Goal: Task Accomplishment & Management: Manage account settings

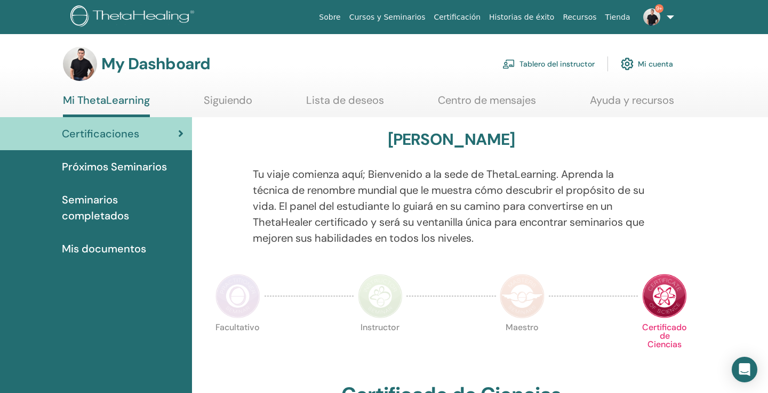
click at [558, 60] on link "Tablero del instructor" at bounding box center [548, 63] width 92 height 23
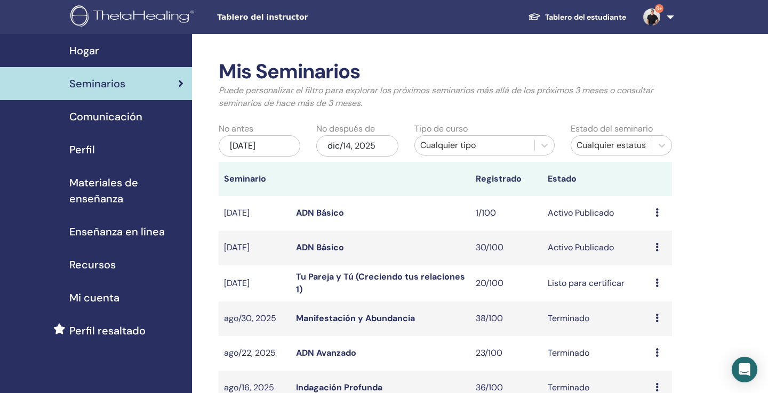
click at [322, 245] on link "ADN Básico" at bounding box center [320, 247] width 48 height 11
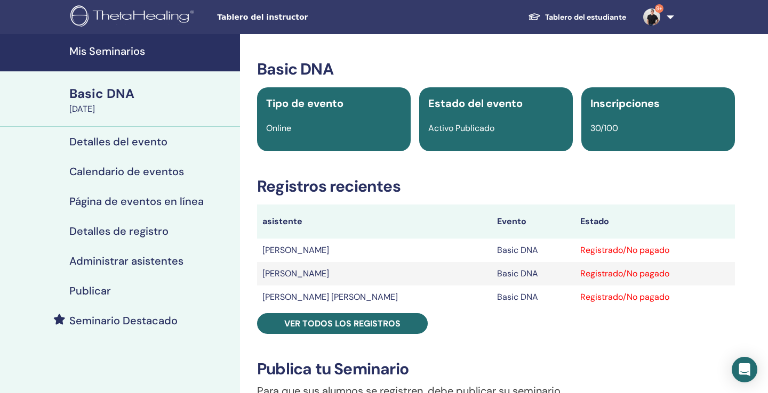
click at [150, 259] on h4 "Administrar asistentes" at bounding box center [126, 261] width 114 height 13
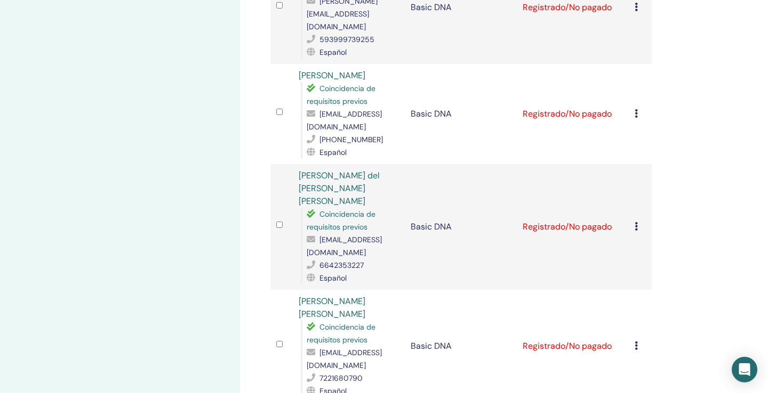
scroll to position [1924, 0]
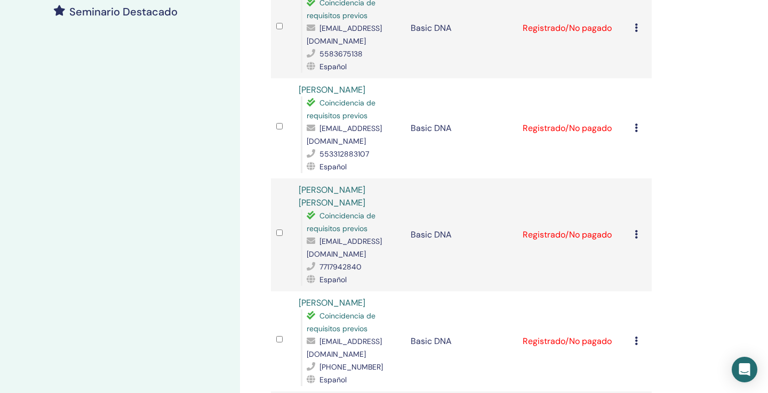
scroll to position [0, 0]
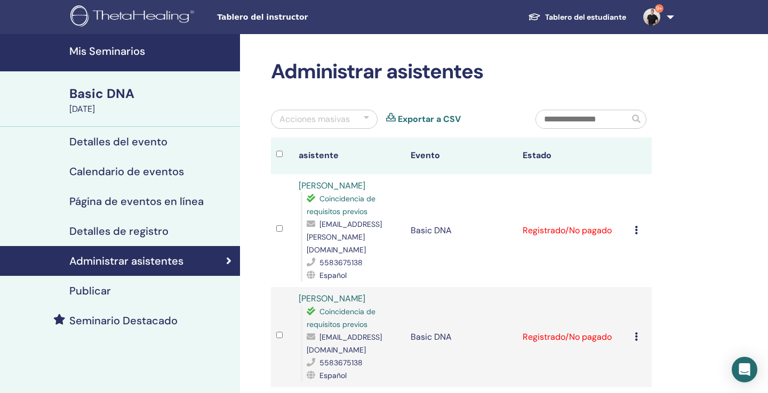
click at [124, 51] on h4 "Mis Seminarios" at bounding box center [151, 51] width 164 height 13
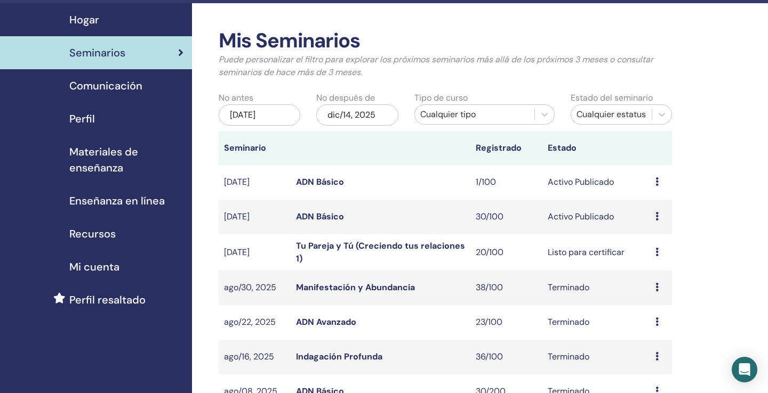
scroll to position [31, 0]
click at [332, 216] on link "ADN Básico" at bounding box center [320, 216] width 48 height 11
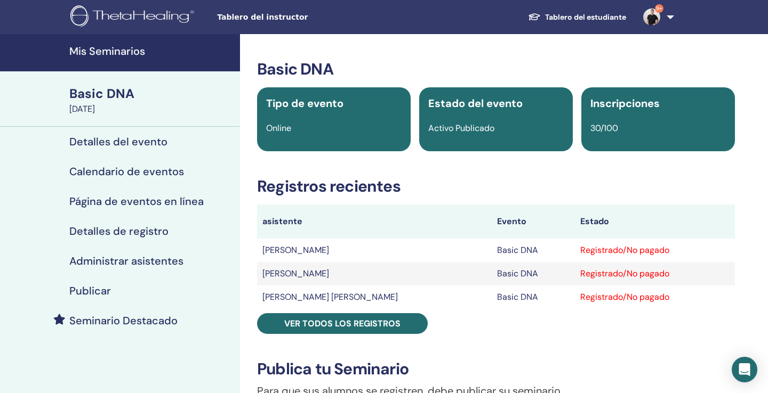
click at [130, 262] on h4 "Administrar asistentes" at bounding box center [126, 261] width 114 height 13
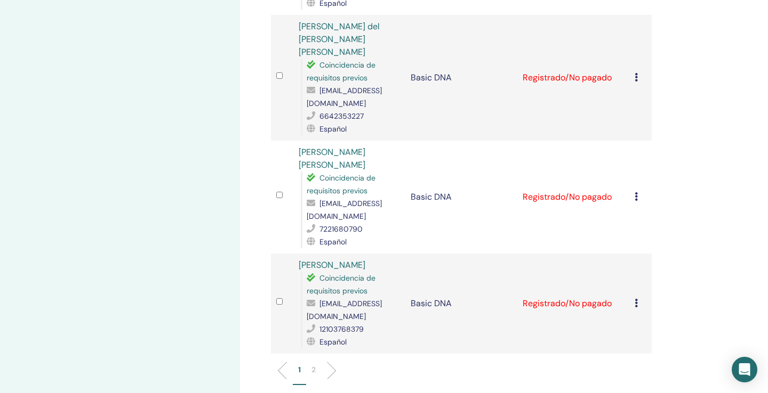
scroll to position [1980, 0]
click at [315, 363] on p "2" at bounding box center [313, 368] width 4 height 11
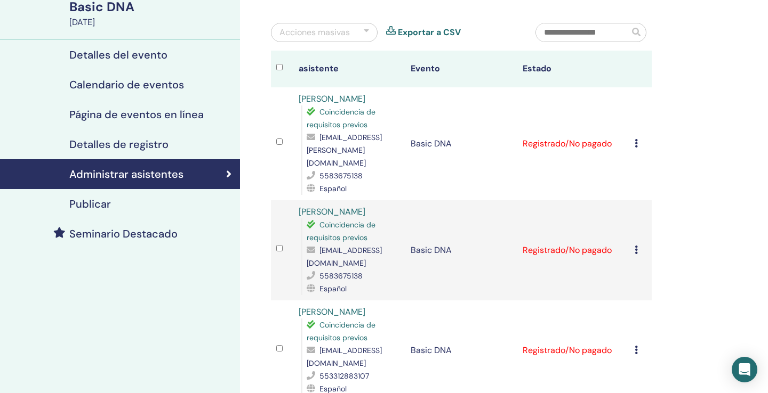
scroll to position [69, 0]
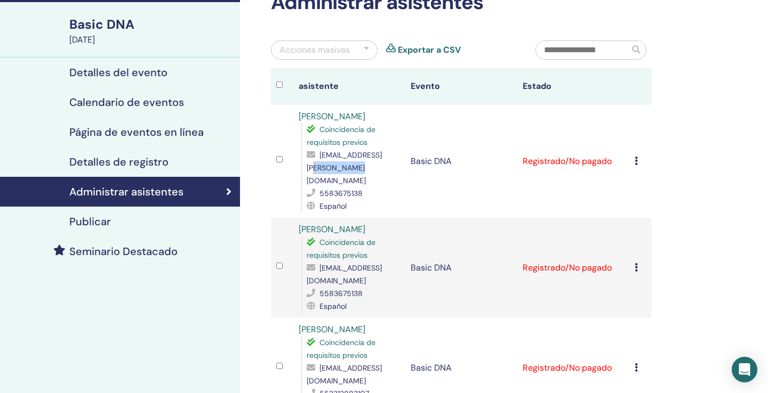
drag, startPoint x: 381, startPoint y: 170, endPoint x: 334, endPoint y: 162, distance: 47.2
click at [334, 162] on div "lic.saul-bonilla@chapingo.mx" at bounding box center [352, 168] width 93 height 38
click at [396, 200] on div "Español" at bounding box center [352, 206] width 93 height 13
drag, startPoint x: 383, startPoint y: 169, endPoint x: 319, endPoint y: 159, distance: 64.2
click at [319, 159] on div "lic.saul-bonilla@chapingo.mx" at bounding box center [352, 168] width 93 height 38
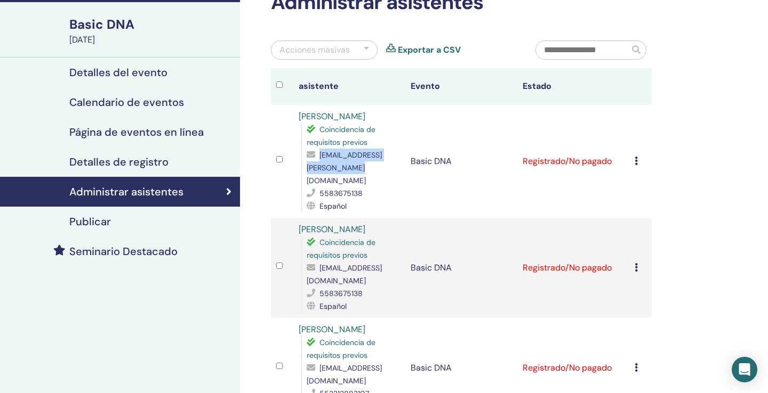
copy span "lic.saul-bonilla@chapingo.mx"
drag, startPoint x: 404, startPoint y: 268, endPoint x: 308, endPoint y: 269, distance: 96.0
click at [308, 269] on span "saalboes1900@hotmail.com" at bounding box center [343, 274] width 75 height 22
copy span "saalboes1900@hotmail.com"
click at [638, 155] on div "Cancelar registro No autocertificar Marcar como pagado Marcar como no pagado Ma…" at bounding box center [640, 161] width 12 height 13
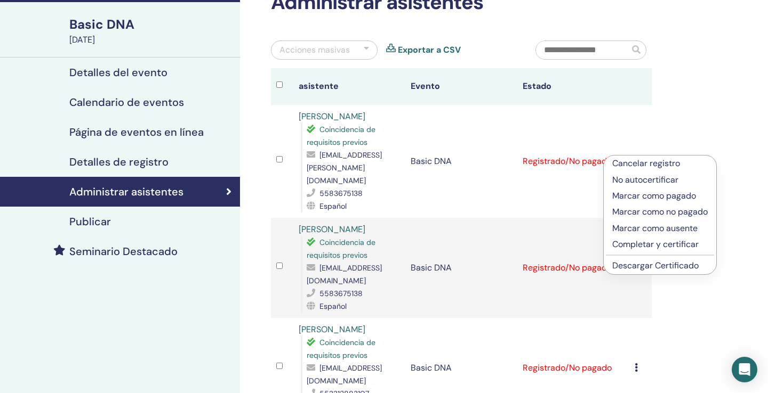
click at [638, 162] on p "Cancelar registro" at bounding box center [659, 163] width 95 height 13
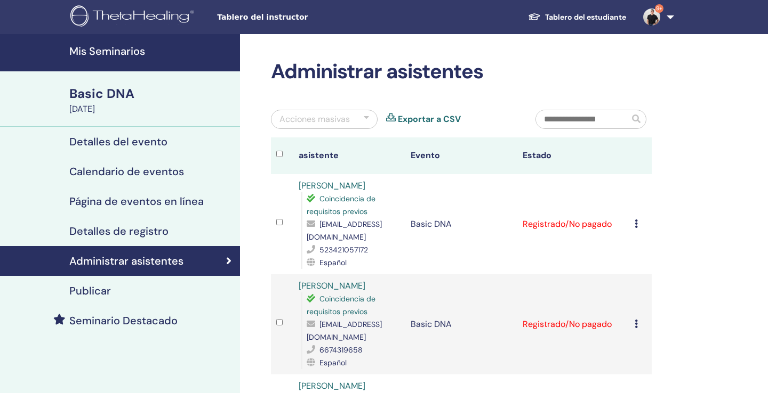
scroll to position [69, 0]
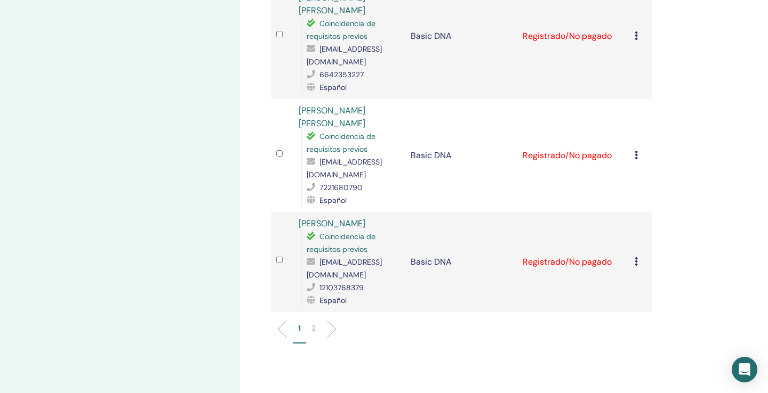
click at [314, 323] on p "2" at bounding box center [313, 328] width 4 height 11
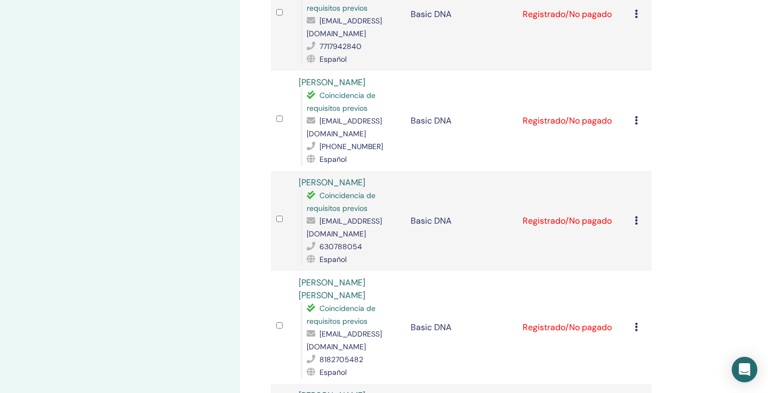
scroll to position [542, 0]
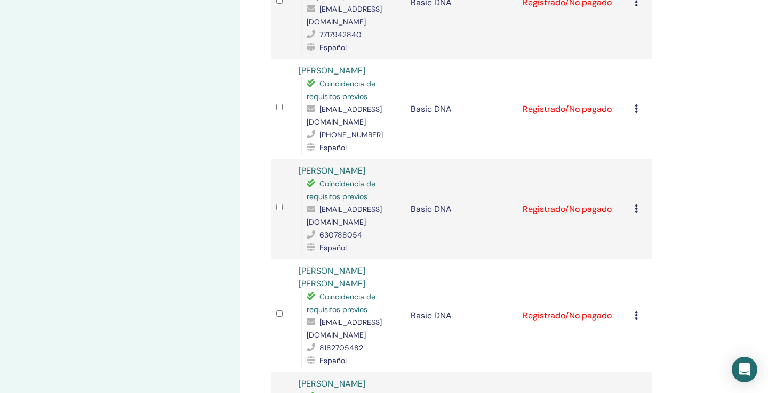
click at [634, 205] on icon at bounding box center [635, 209] width 3 height 9
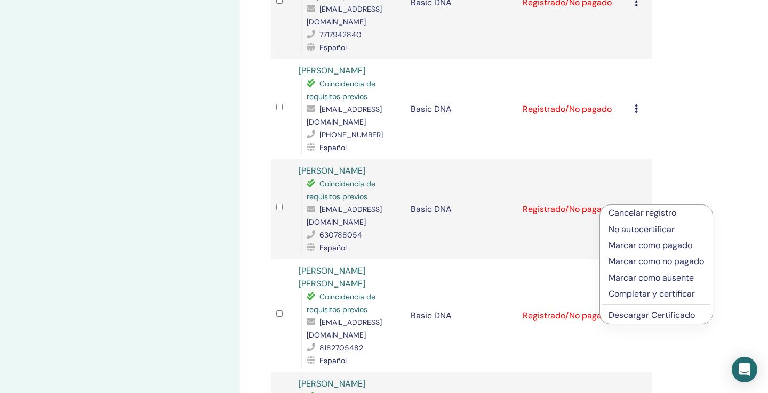
click at [634, 213] on p "Cancelar registro" at bounding box center [655, 213] width 95 height 13
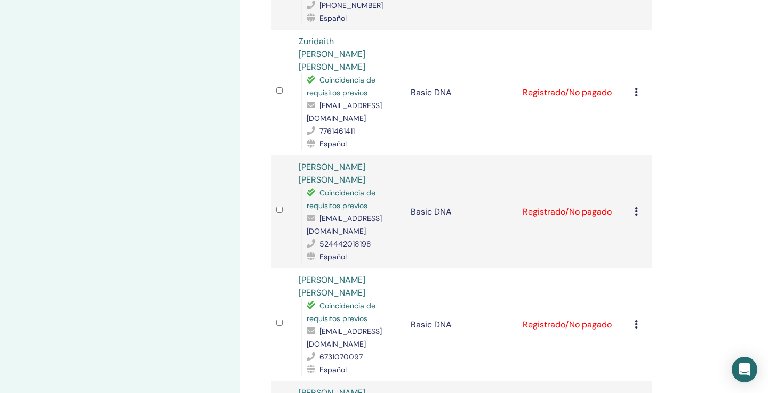
scroll to position [1922, 0]
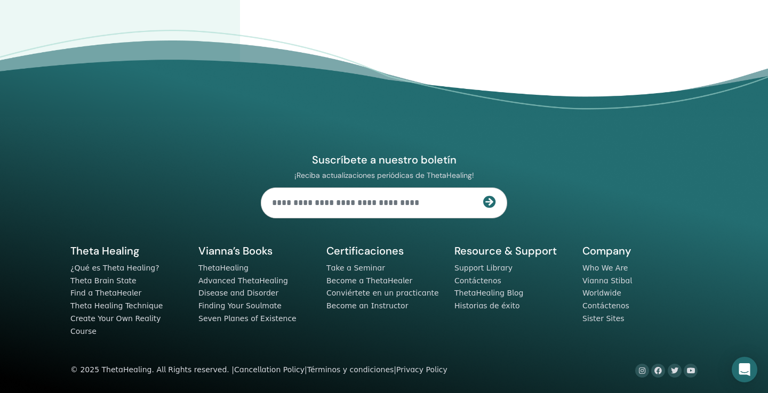
scroll to position [966, 0]
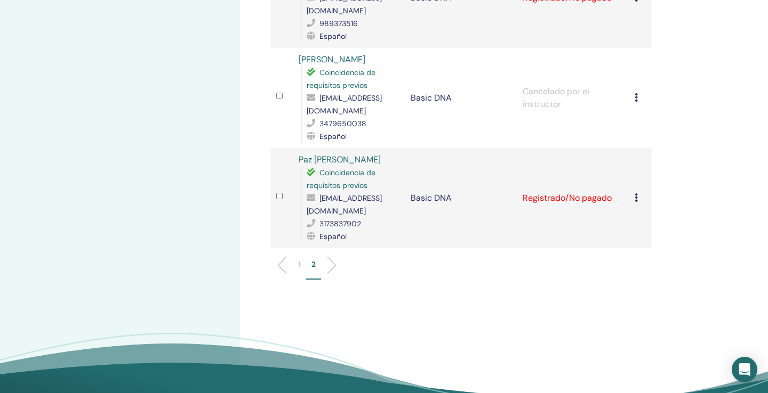
click at [297, 275] on li "1" at bounding box center [299, 269] width 13 height 21
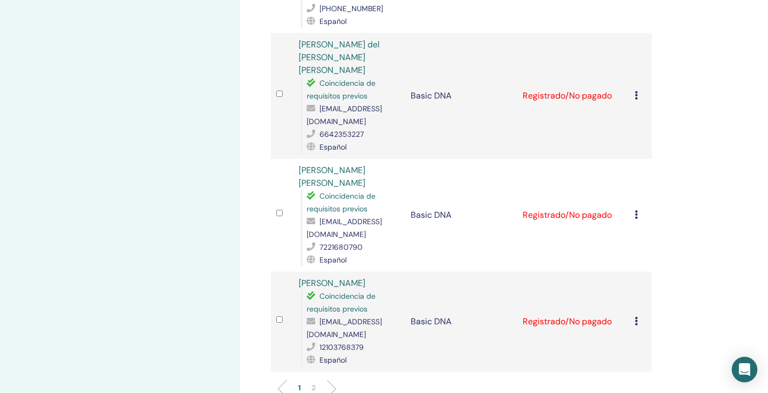
scroll to position [2004, 0]
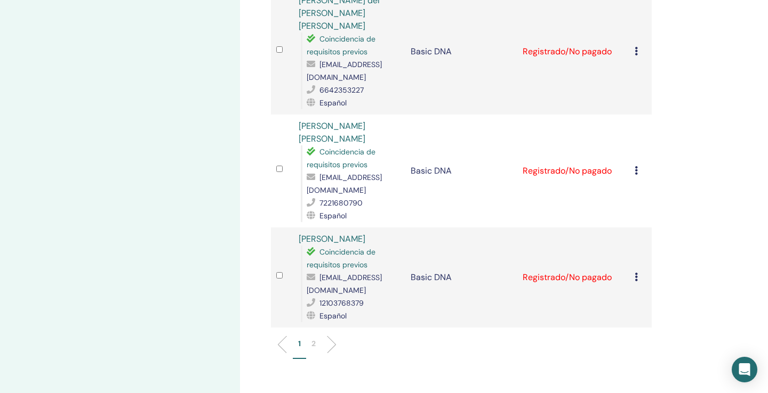
click at [315, 338] on p "2" at bounding box center [313, 343] width 4 height 11
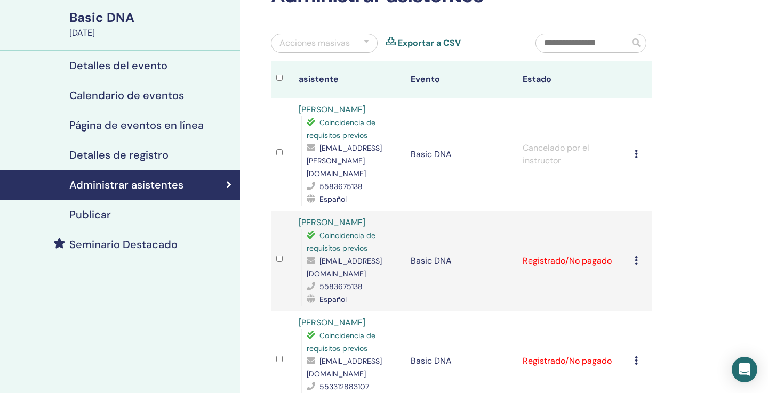
scroll to position [1, 0]
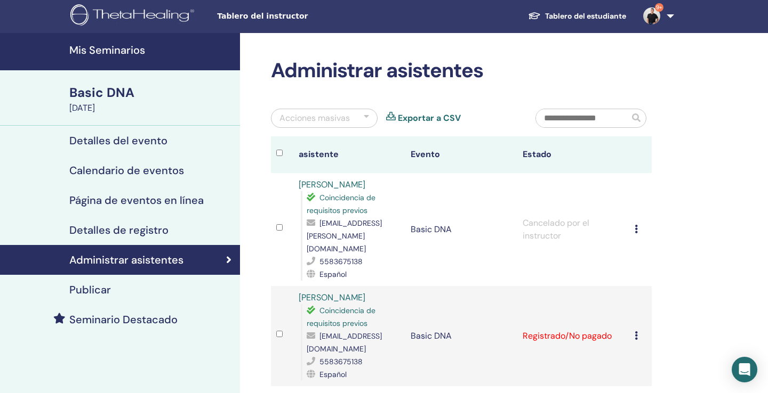
click at [129, 51] on h4 "Mis Seminarios" at bounding box center [151, 50] width 164 height 13
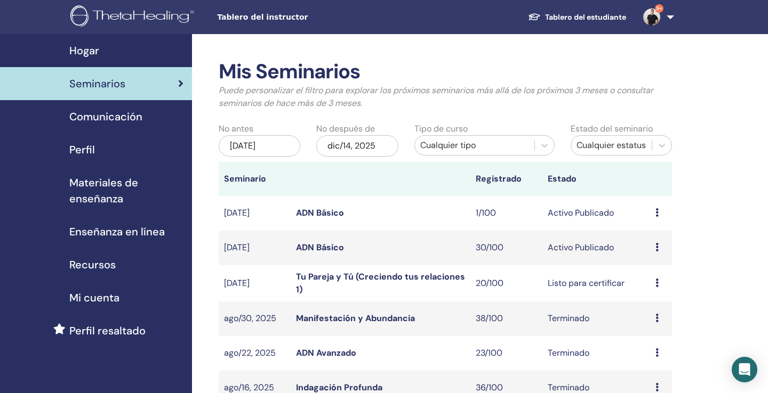
click at [329, 245] on link "ADN Básico" at bounding box center [320, 247] width 48 height 11
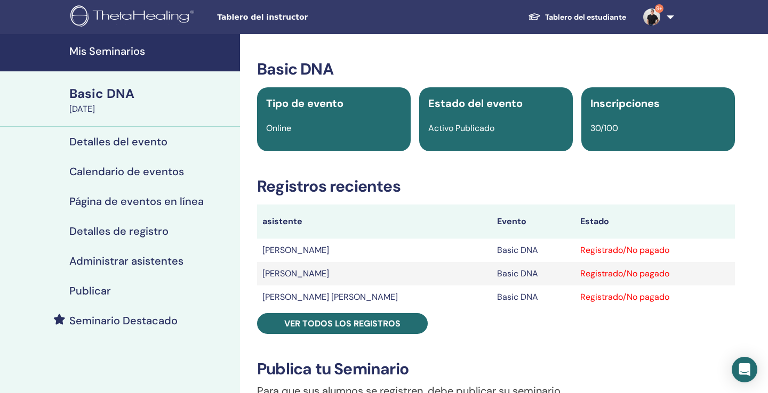
click at [157, 260] on h4 "Administrar asistentes" at bounding box center [126, 261] width 114 height 13
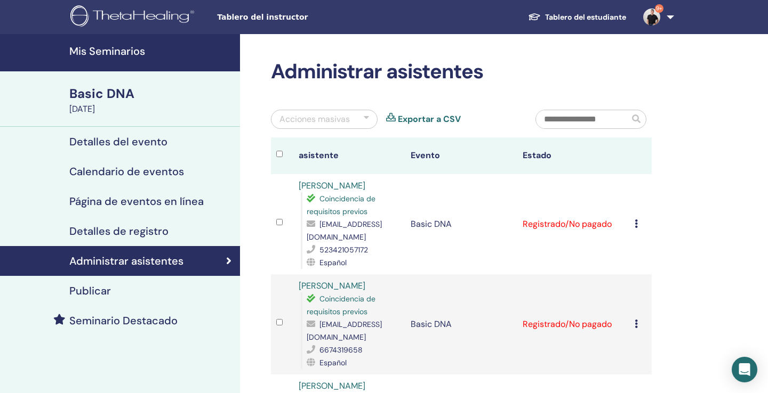
click at [364, 116] on div at bounding box center [366, 119] width 5 height 13
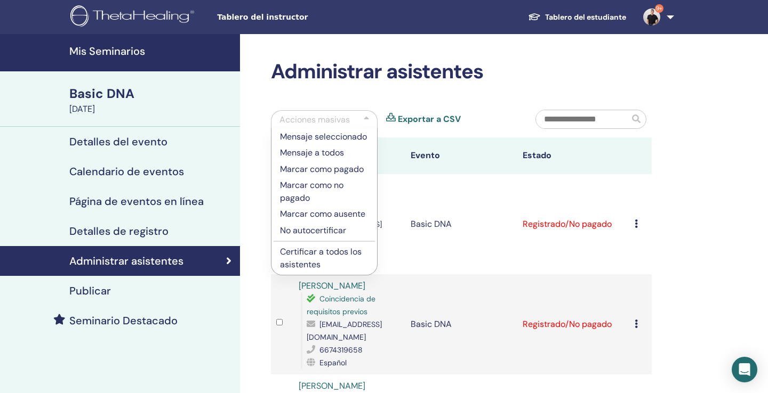
click at [314, 256] on p "Certificar a todos los asistentes" at bounding box center [324, 259] width 88 height 26
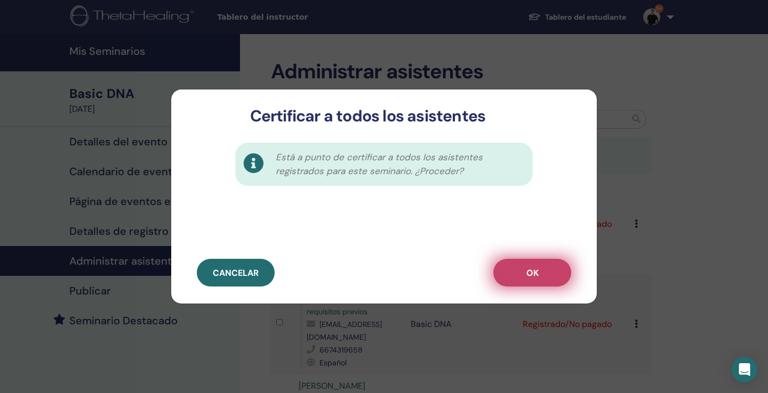
click at [540, 273] on button "OK" at bounding box center [532, 273] width 78 height 28
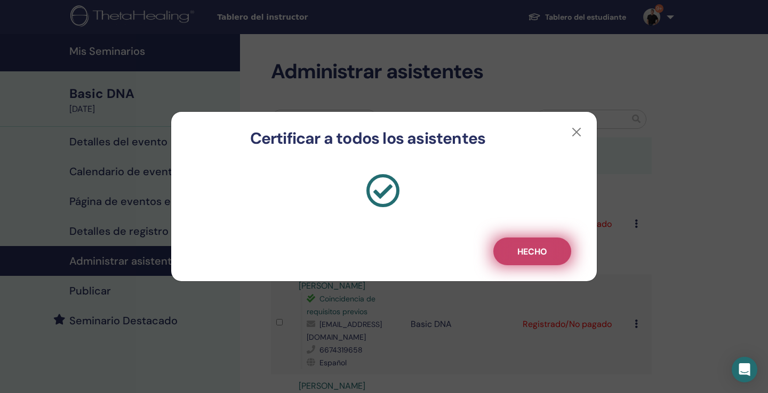
click at [522, 251] on span "Hecho" at bounding box center [532, 251] width 30 height 11
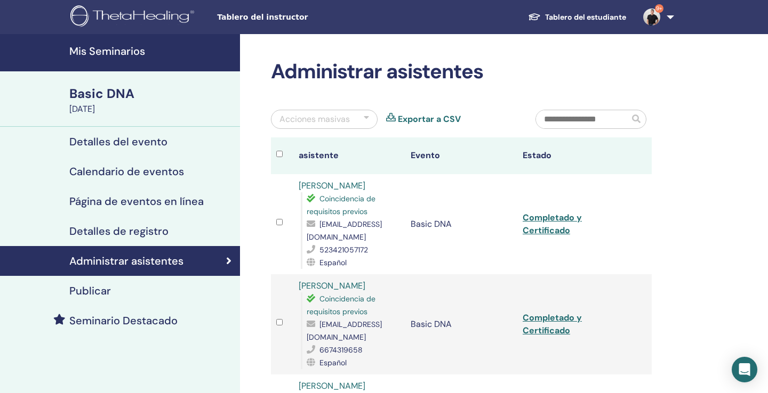
click at [119, 54] on h4 "Mis Seminarios" at bounding box center [151, 51] width 164 height 13
